Goal: Find specific fact: Find specific fact

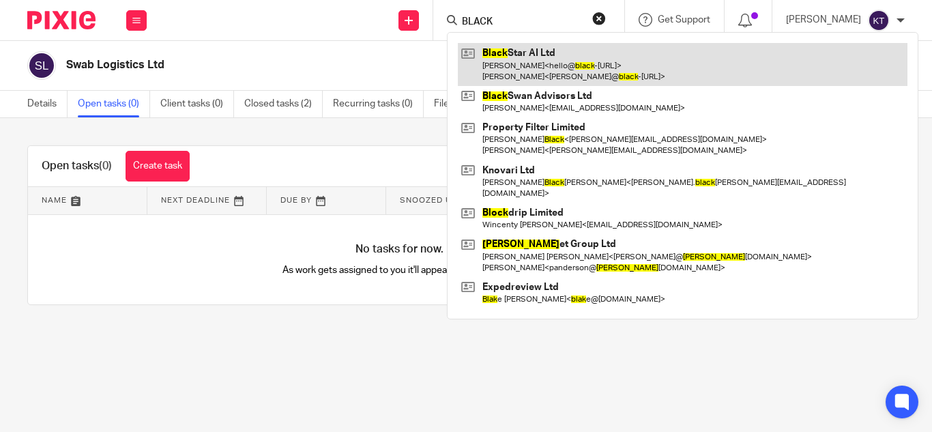
type input "BLACK"
click at [535, 57] on link at bounding box center [683, 64] width 450 height 42
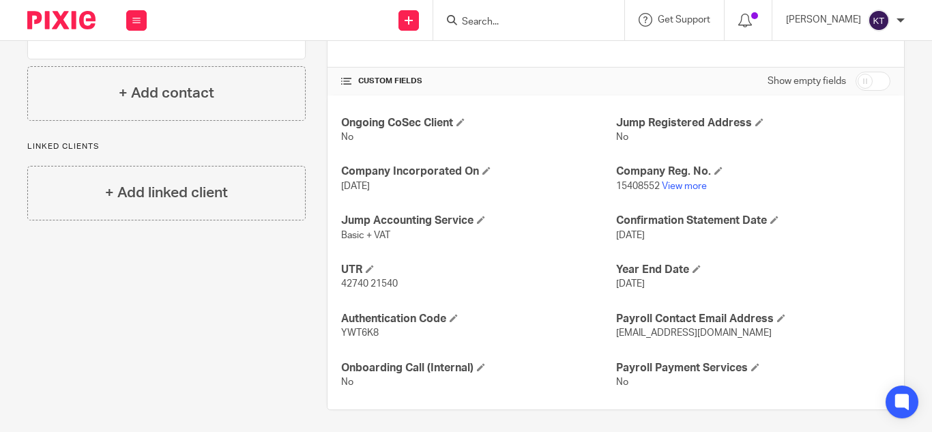
scroll to position [450, 0]
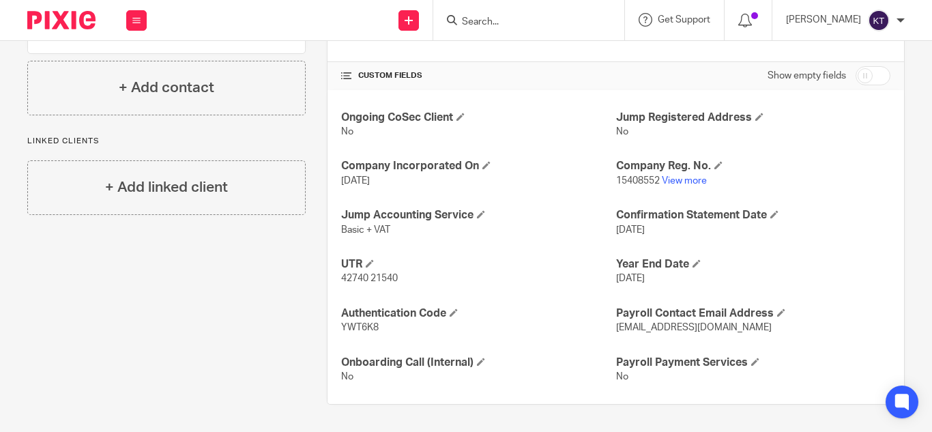
drag, startPoint x: 336, startPoint y: 260, endPoint x: 718, endPoint y: 329, distance: 388.3
click at [718, 329] on div "Ongoing CoSec Client No Jump Registered Address No Company Incorporated On 12 J…" at bounding box center [615, 247] width 576 height 314
copy div "UTR 42740 21540 Year End Date 31 Jan 2026 Authentication Code YWT6K8 Payroll Co…"
click at [573, 298] on div "Ongoing CoSec Client No Jump Registered Address No Company Incorporated On 12 J…" at bounding box center [615, 247] width 576 height 314
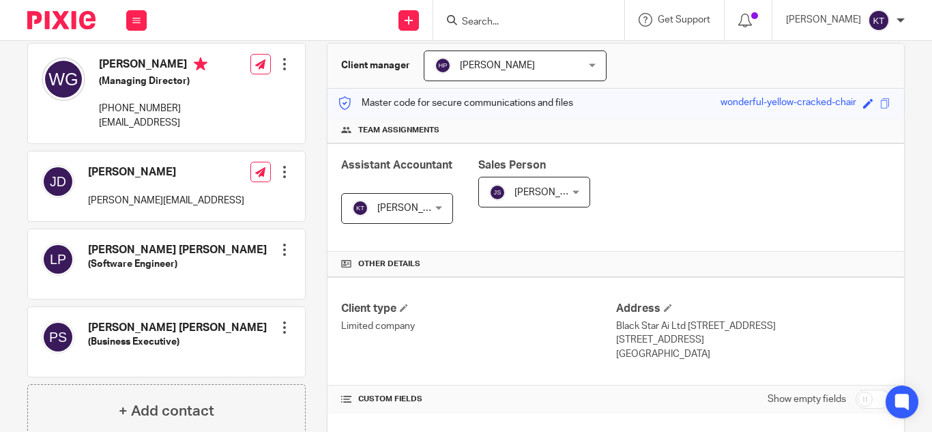
scroll to position [0, 0]
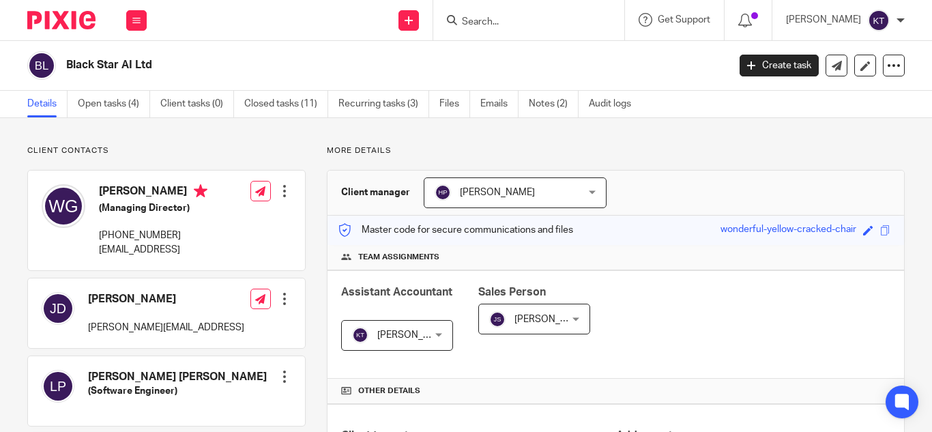
click at [177, 250] on p "hello@black-star.ai" at bounding box center [153, 250] width 108 height 14
copy div "hello@black-star.ai"
click at [880, 229] on span at bounding box center [885, 230] width 10 height 10
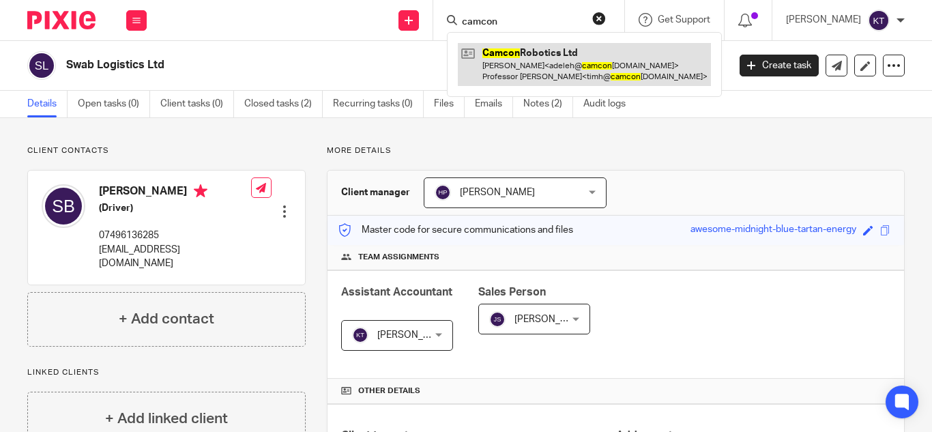
type input "camcon"
click at [520, 56] on link at bounding box center [584, 64] width 253 height 42
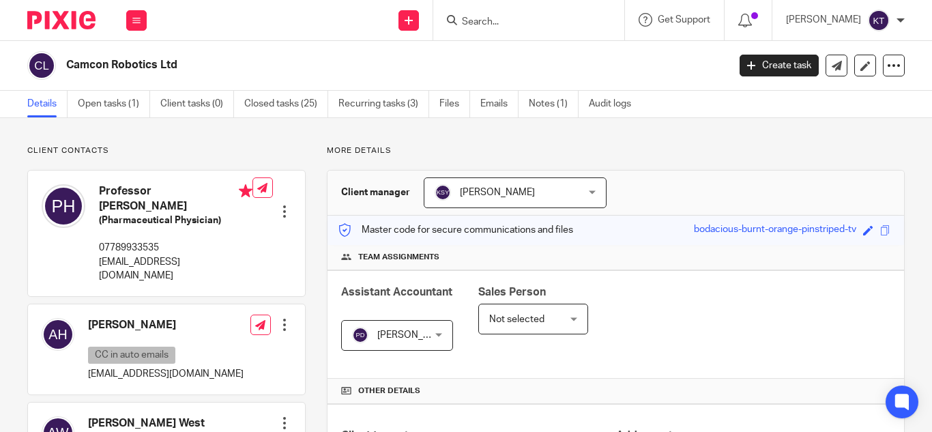
click at [494, 18] on input "Search" at bounding box center [521, 22] width 123 height 12
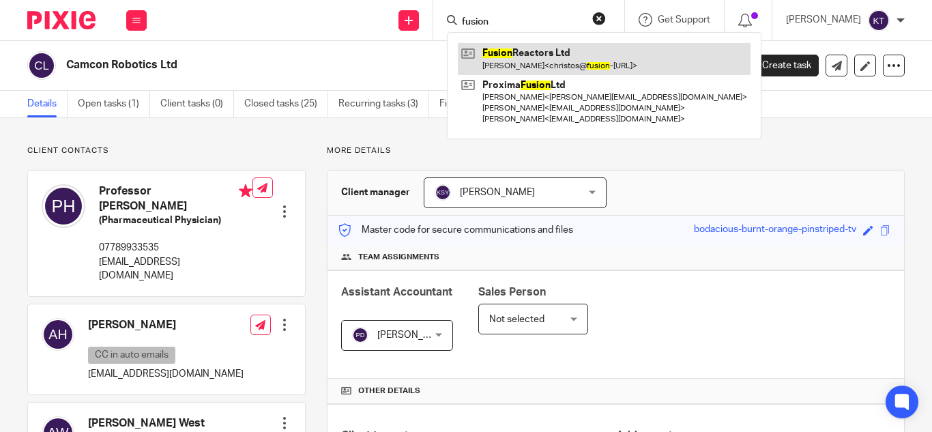
type input "fusion"
click at [554, 48] on link at bounding box center [604, 58] width 293 height 31
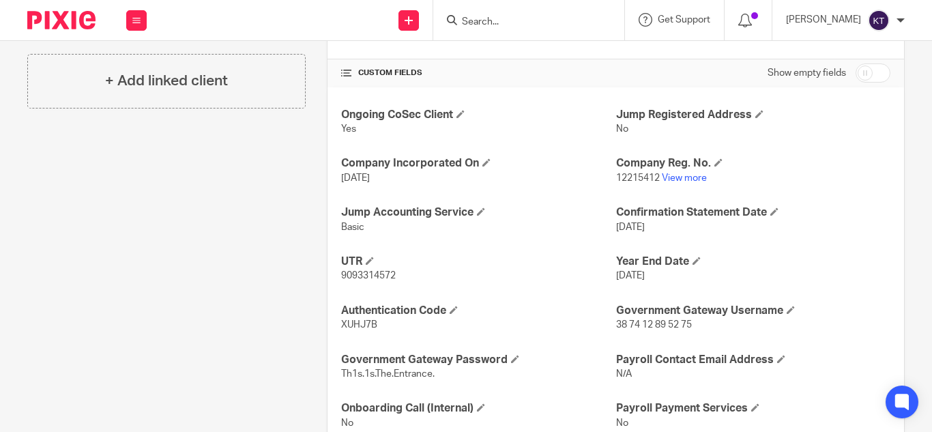
scroll to position [478, 0]
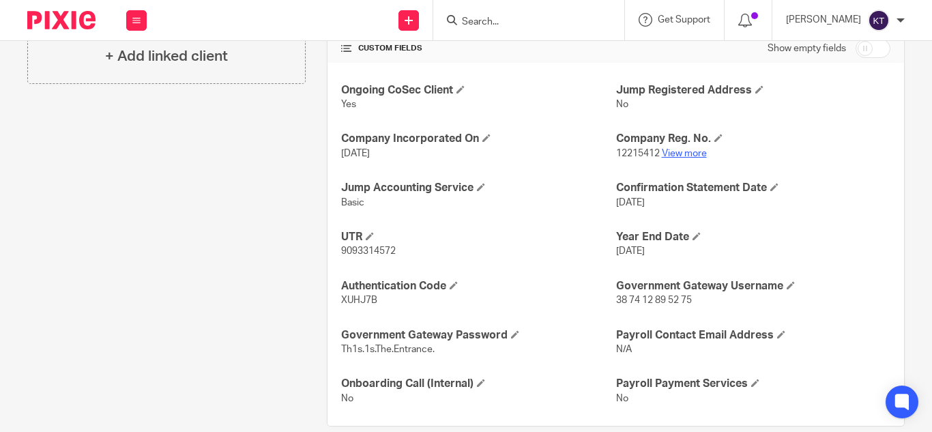
click at [669, 155] on link "View more" at bounding box center [684, 154] width 45 height 10
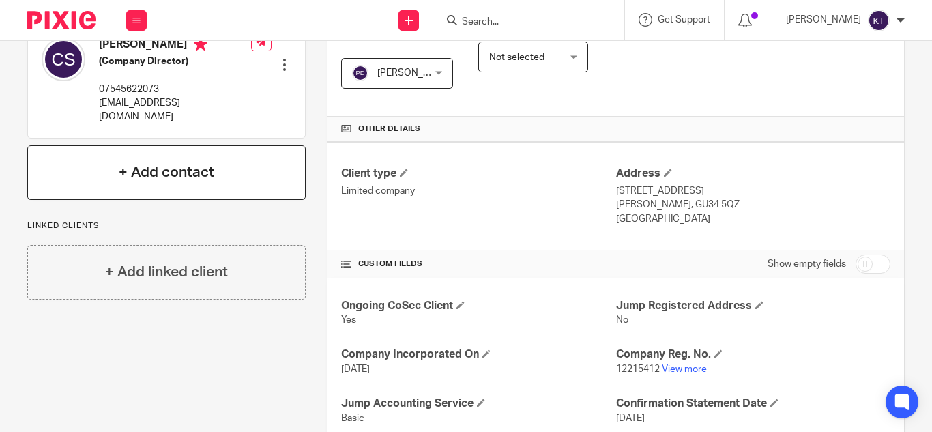
scroll to position [258, 0]
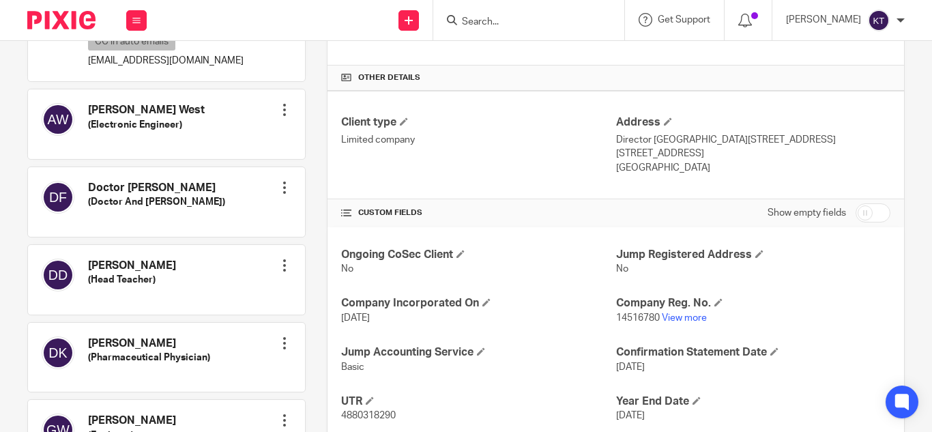
scroll to position [319, 0]
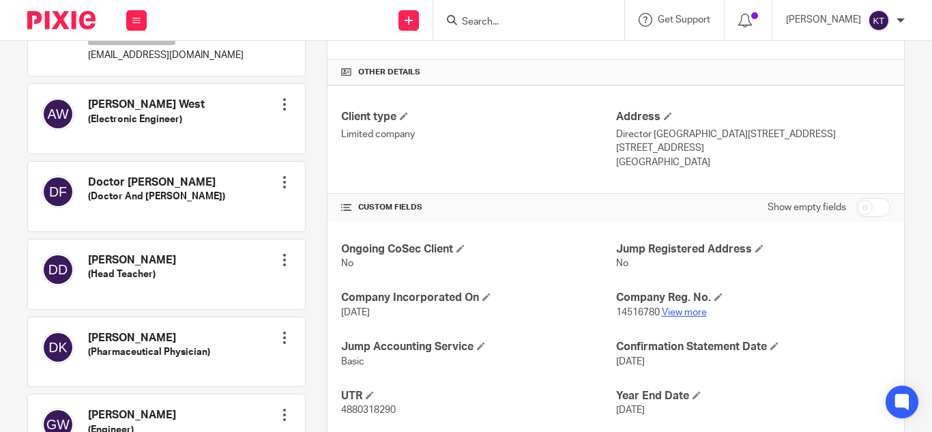
click at [684, 310] on link "View more" at bounding box center [684, 313] width 45 height 10
